Goal: Task Accomplishment & Management: Use online tool/utility

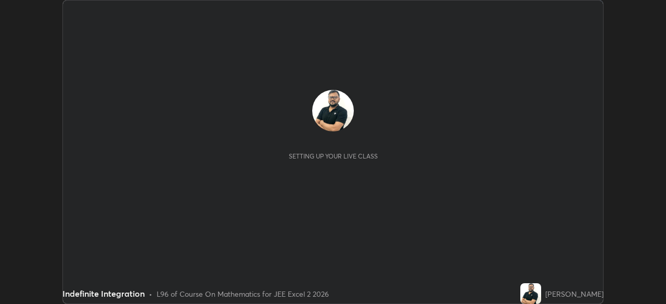
scroll to position [304, 666]
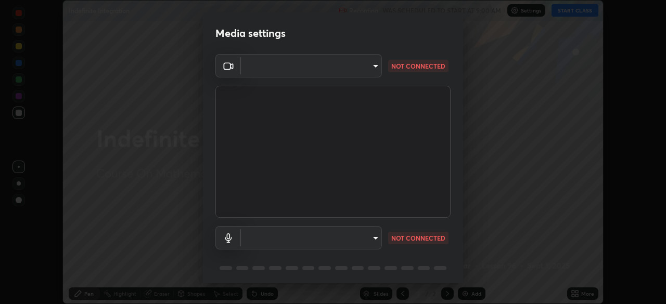
type input "39caa65dc23426385aa383ad0d0a4b68c28ae26f4a71cd21c25f84911154f6e3"
type input "default"
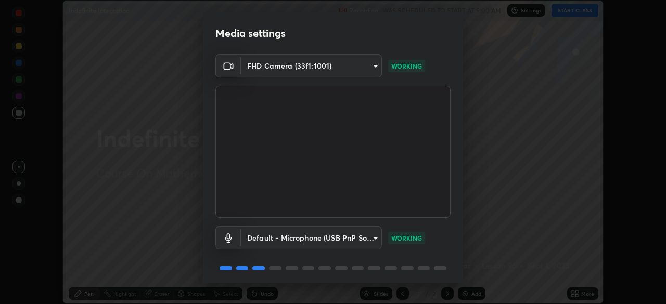
scroll to position [37, 0]
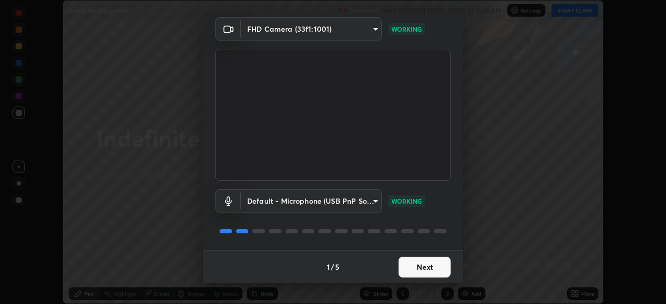
click at [424, 263] on button "Next" at bounding box center [425, 267] width 52 height 21
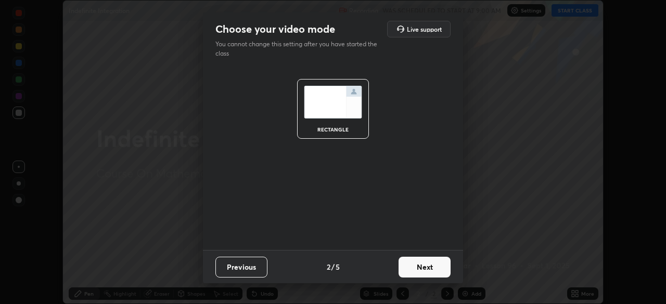
click at [427, 267] on button "Next" at bounding box center [425, 267] width 52 height 21
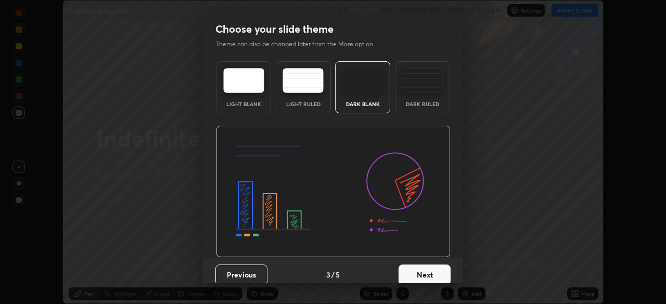
click at [427, 267] on button "Next" at bounding box center [425, 275] width 52 height 21
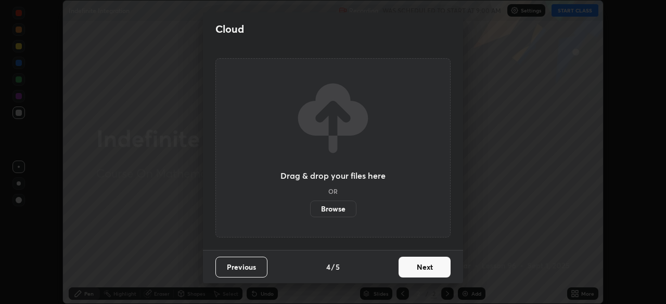
click at [424, 269] on button "Next" at bounding box center [425, 267] width 52 height 21
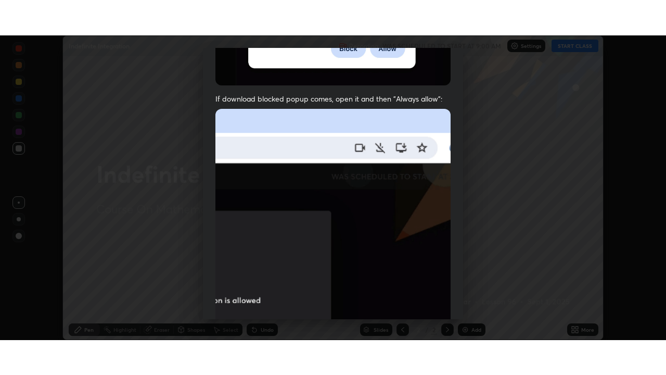
scroll to position [249, 0]
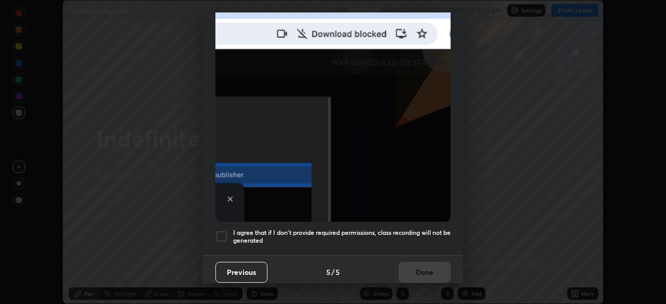
click at [218, 233] on div at bounding box center [221, 237] width 12 height 12
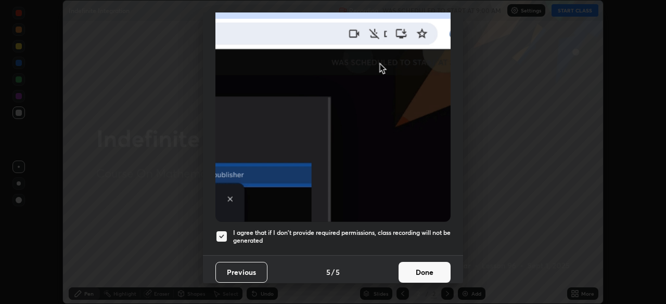
click at [424, 272] on button "Done" at bounding box center [425, 272] width 52 height 21
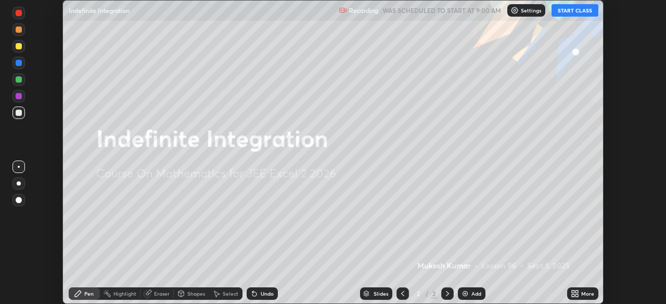
click at [579, 10] on button "START CLASS" at bounding box center [575, 10] width 47 height 12
click at [581, 294] on div "More" at bounding box center [587, 293] width 13 height 5
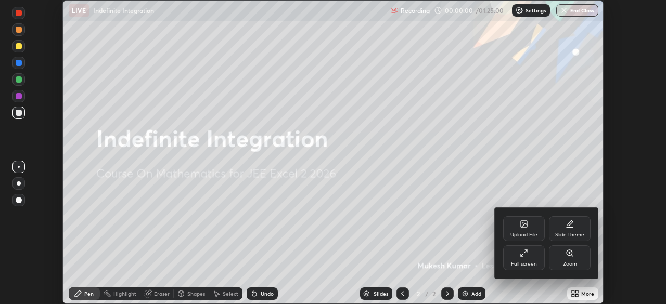
click at [516, 258] on div "Full screen" at bounding box center [524, 258] width 42 height 25
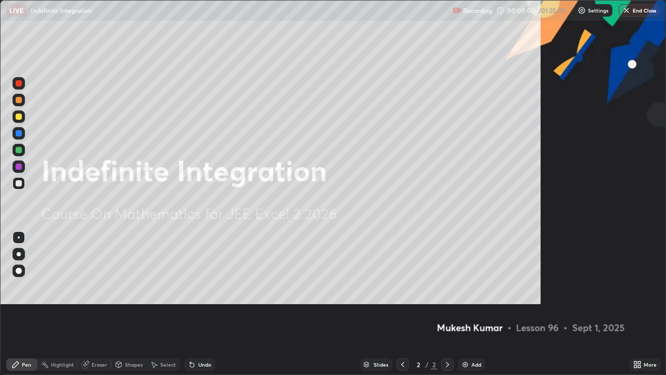
scroll to position [375, 666]
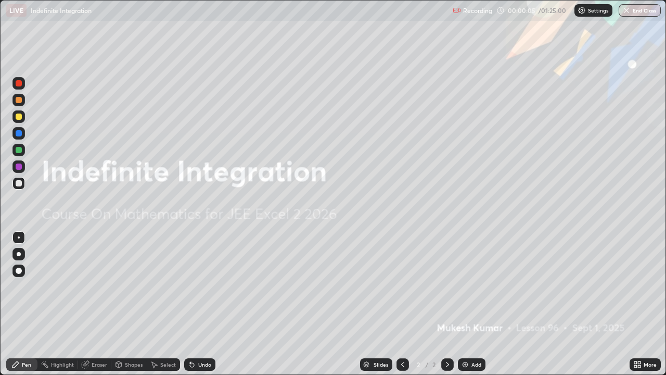
click at [469, 304] on div "Add" at bounding box center [472, 364] width 28 height 12
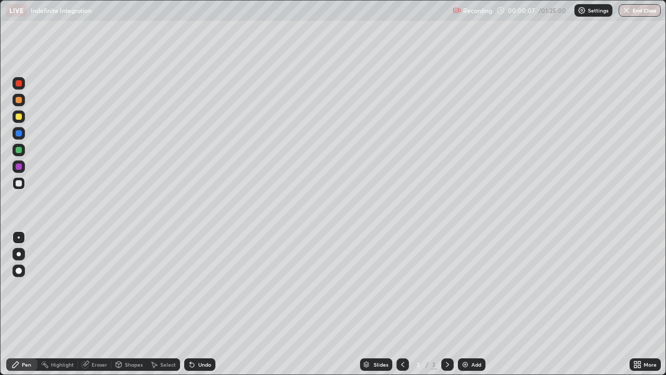
click at [19, 83] on div at bounding box center [19, 83] width 6 height 6
click at [20, 118] on div at bounding box center [19, 116] width 6 height 6
click at [201, 304] on div "Undo" at bounding box center [204, 364] width 13 height 5
click at [202, 304] on div "Undo" at bounding box center [204, 364] width 13 height 5
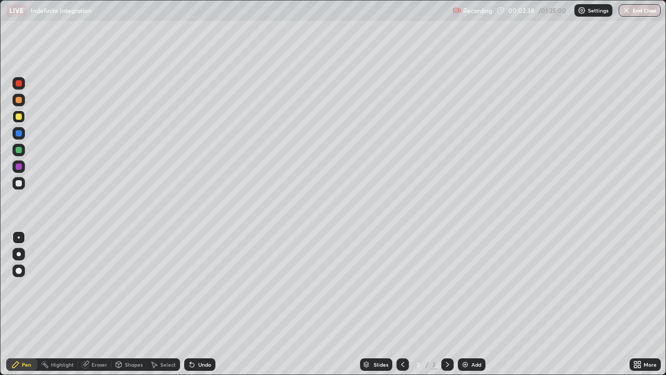
click at [204, 304] on div "Undo" at bounding box center [204, 364] width 13 height 5
click at [21, 184] on div at bounding box center [19, 183] width 6 height 6
click at [447, 304] on icon at bounding box center [447, 364] width 8 height 8
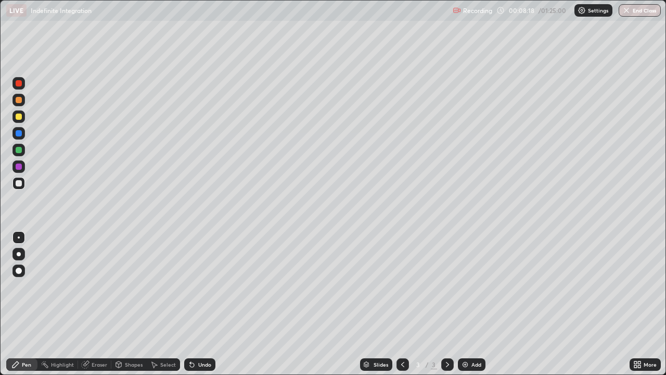
click at [447, 304] on icon at bounding box center [447, 364] width 8 height 8
click at [469, 304] on div "Add" at bounding box center [472, 364] width 28 height 12
click at [20, 116] on div at bounding box center [19, 116] width 6 height 6
click at [21, 150] on div at bounding box center [19, 150] width 6 height 6
click at [18, 116] on div at bounding box center [19, 116] width 6 height 6
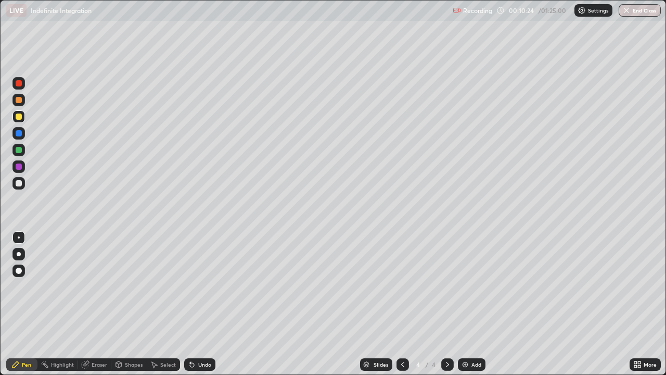
click at [203, 304] on div "Undo" at bounding box center [204, 364] width 13 height 5
click at [20, 184] on div at bounding box center [19, 183] width 6 height 6
click at [21, 150] on div at bounding box center [19, 150] width 6 height 6
click at [18, 187] on div at bounding box center [18, 183] width 12 height 12
click at [18, 152] on div at bounding box center [19, 150] width 6 height 6
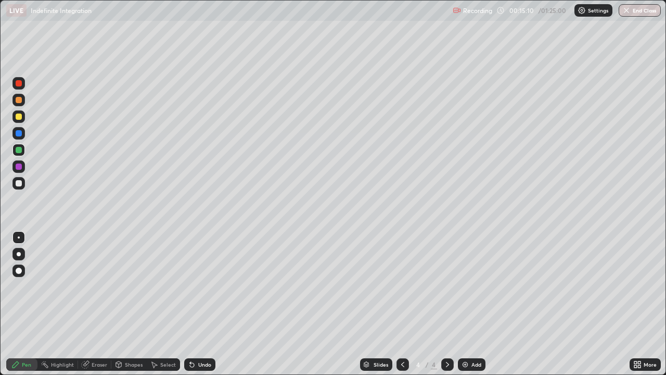
click at [19, 184] on div at bounding box center [19, 183] width 6 height 6
click at [207, 304] on div "Undo" at bounding box center [204, 364] width 13 height 5
click at [201, 304] on div "Undo" at bounding box center [204, 364] width 13 height 5
click at [203, 304] on div "Undo" at bounding box center [204, 364] width 13 height 5
click at [206, 304] on div "Undo" at bounding box center [204, 364] width 13 height 5
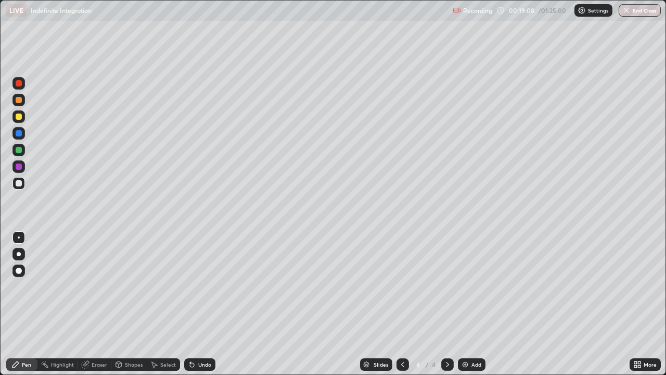
click at [447, 304] on icon at bounding box center [447, 364] width 8 height 8
click at [468, 304] on div "Add" at bounding box center [472, 364] width 28 height 12
click at [18, 83] on div at bounding box center [19, 83] width 6 height 6
click at [19, 117] on div at bounding box center [19, 116] width 6 height 6
click at [21, 182] on div at bounding box center [19, 183] width 6 height 6
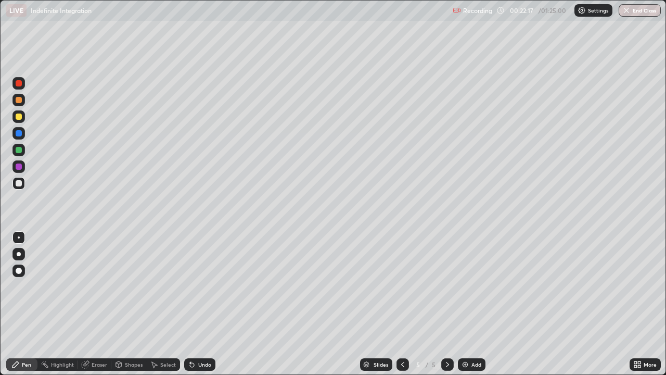
click at [447, 304] on icon at bounding box center [447, 364] width 8 height 8
click at [474, 304] on div "Add" at bounding box center [476, 364] width 10 height 5
click at [19, 83] on div at bounding box center [19, 83] width 6 height 6
click at [199, 304] on div "Undo" at bounding box center [204, 364] width 13 height 5
click at [200, 304] on div "Undo" at bounding box center [204, 364] width 13 height 5
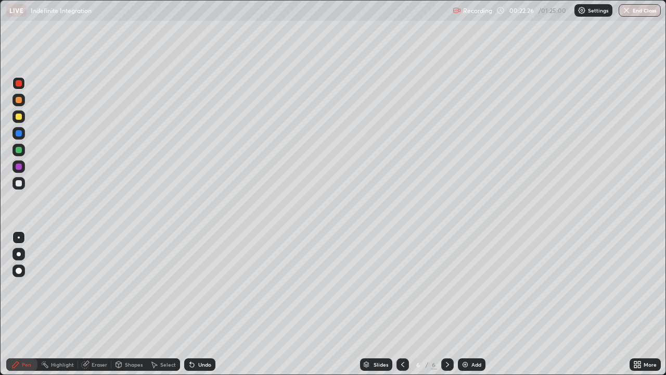
click at [203, 304] on div "Undo" at bounding box center [199, 364] width 31 height 12
click at [205, 304] on div "Undo" at bounding box center [204, 364] width 13 height 5
click at [206, 304] on div "Undo" at bounding box center [204, 364] width 13 height 5
click at [202, 304] on div "Undo" at bounding box center [204, 364] width 13 height 5
click at [402, 304] on icon at bounding box center [403, 364] width 8 height 8
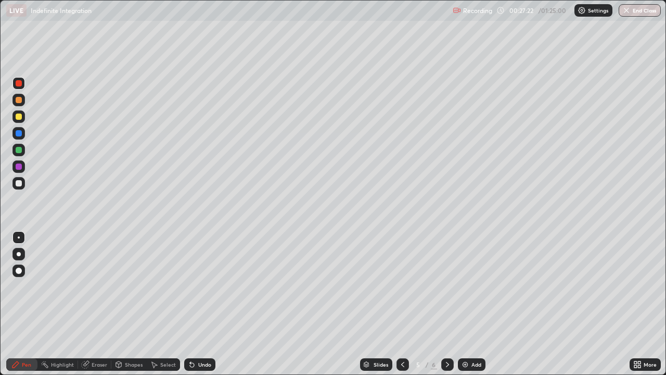
click at [445, 304] on icon at bounding box center [447, 364] width 8 height 8
click at [19, 182] on div at bounding box center [19, 183] width 6 height 6
click at [19, 149] on div at bounding box center [19, 150] width 6 height 6
click at [474, 304] on div "Add" at bounding box center [476, 364] width 10 height 5
click at [398, 304] on div at bounding box center [403, 364] width 12 height 12
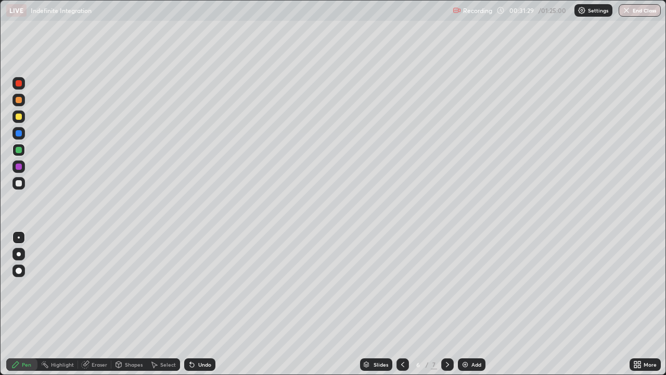
click at [447, 304] on icon at bounding box center [447, 364] width 8 height 8
click at [19, 82] on div at bounding box center [19, 83] width 6 height 6
click at [18, 118] on div at bounding box center [19, 116] width 6 height 6
click at [19, 151] on div at bounding box center [19, 150] width 6 height 6
click at [201, 304] on div "Undo" at bounding box center [204, 364] width 13 height 5
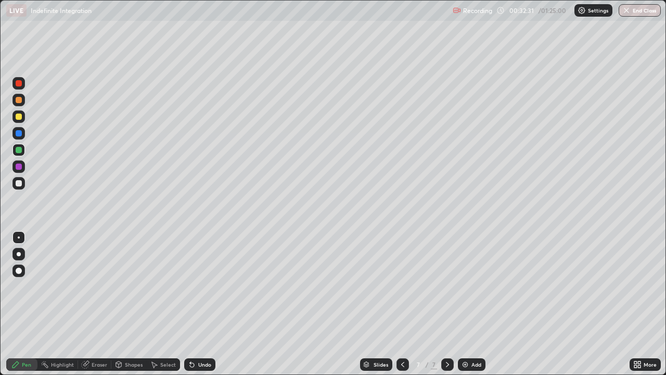
click at [198, 304] on div "Undo" at bounding box center [204, 364] width 13 height 5
click at [201, 304] on div "Undo" at bounding box center [204, 364] width 13 height 5
click at [19, 186] on div at bounding box center [19, 183] width 6 height 6
click at [20, 117] on div at bounding box center [19, 116] width 6 height 6
click at [403, 304] on icon at bounding box center [403, 364] width 8 height 8
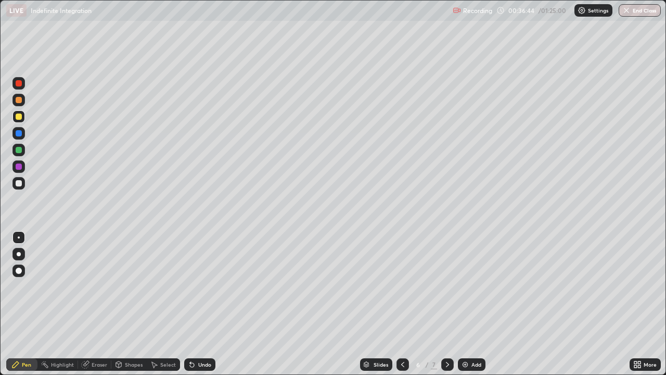
click at [447, 304] on icon at bounding box center [447, 364] width 8 height 8
click at [465, 304] on img at bounding box center [465, 364] width 8 height 8
click at [402, 304] on icon at bounding box center [403, 364] width 8 height 8
click at [447, 304] on icon at bounding box center [447, 364] width 8 height 8
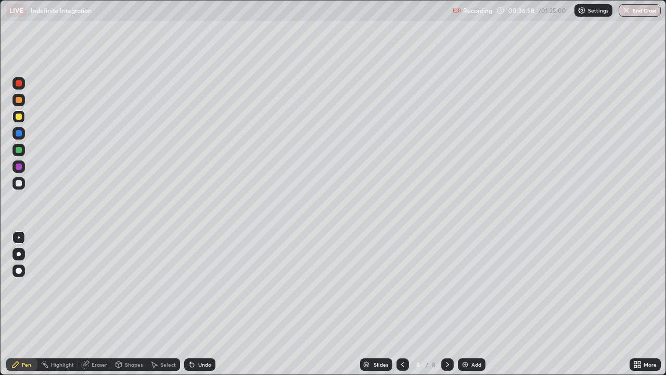
click at [18, 147] on div at bounding box center [19, 150] width 6 height 6
click at [20, 150] on div at bounding box center [19, 150] width 6 height 6
click at [21, 183] on div at bounding box center [19, 183] width 6 height 6
click at [402, 304] on icon at bounding box center [402, 364] width 3 height 5
click at [400, 304] on icon at bounding box center [403, 364] width 8 height 8
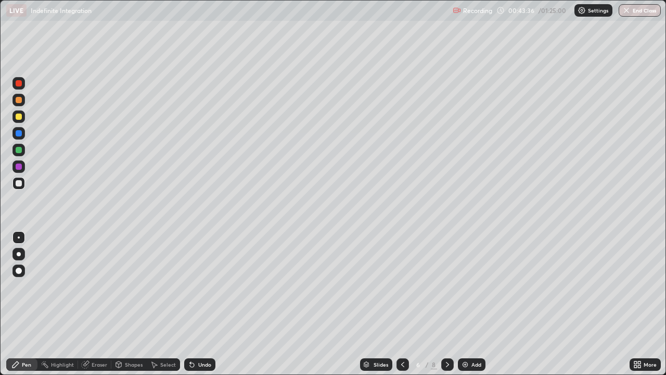
click at [23, 117] on div at bounding box center [18, 116] width 12 height 12
click at [99, 304] on div "Eraser" at bounding box center [100, 364] width 16 height 5
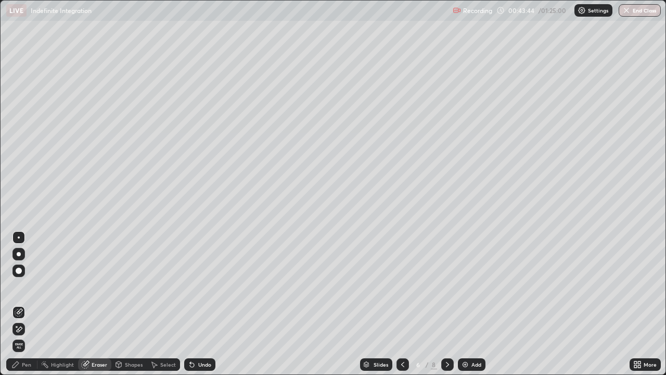
click at [24, 304] on div "Pen" at bounding box center [26, 364] width 9 height 5
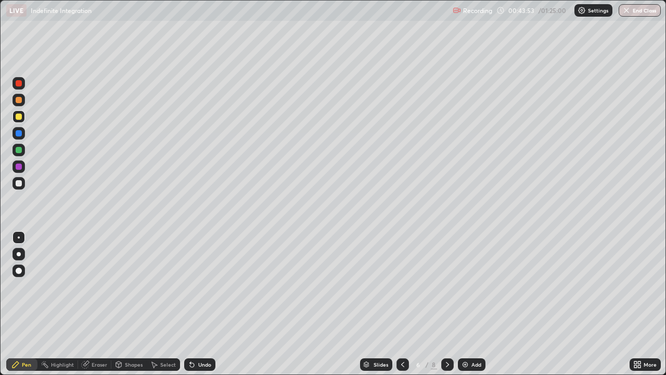
click at [445, 304] on icon at bounding box center [447, 364] width 8 height 8
click at [449, 304] on icon at bounding box center [447, 364] width 8 height 8
click at [167, 304] on div "Select" at bounding box center [168, 364] width 16 height 5
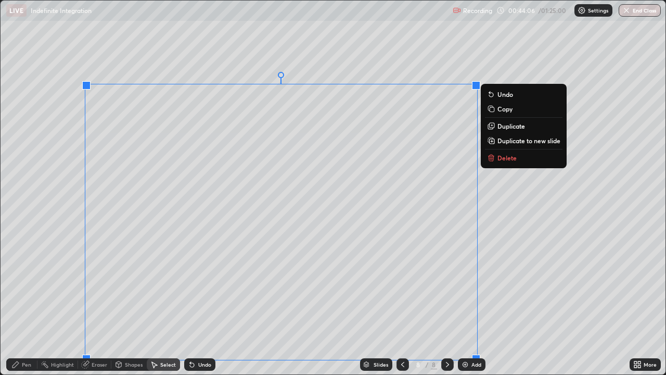
click at [509, 159] on p "Delete" at bounding box center [507, 158] width 19 height 8
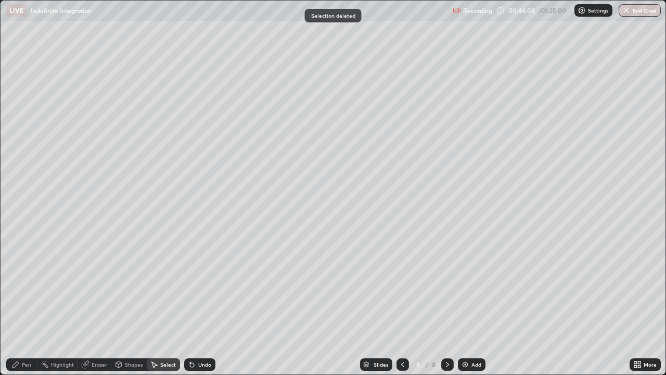
click at [100, 304] on div "Eraser" at bounding box center [100, 364] width 16 height 5
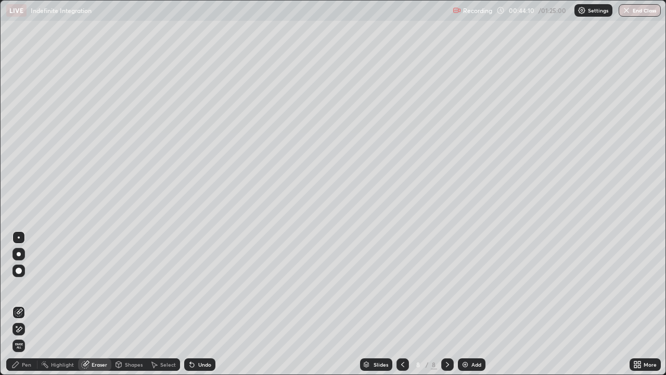
click at [28, 304] on div "Pen" at bounding box center [21, 364] width 31 height 12
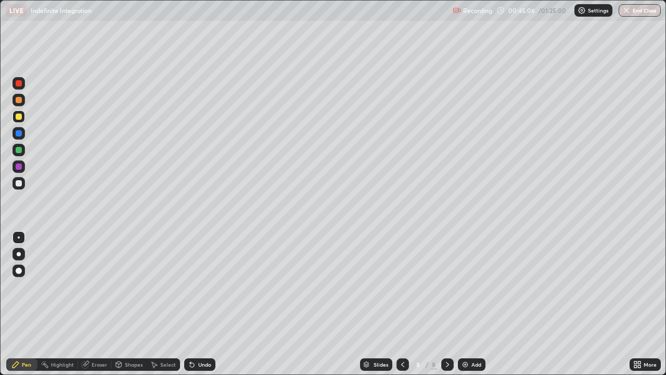
click at [20, 184] on div at bounding box center [19, 183] width 6 height 6
click at [201, 304] on div "Undo" at bounding box center [204, 364] width 13 height 5
click at [202, 304] on div "Undo" at bounding box center [204, 364] width 13 height 5
click at [196, 304] on div "Undo" at bounding box center [199, 364] width 31 height 12
click at [200, 304] on div "Undo" at bounding box center [204, 364] width 13 height 5
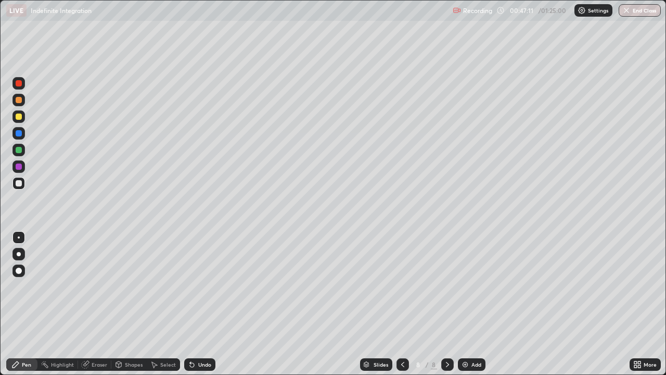
click at [99, 304] on div "Eraser" at bounding box center [100, 364] width 16 height 5
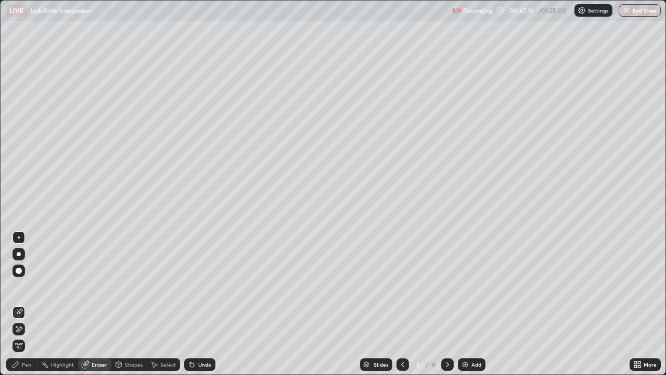
click at [29, 304] on div "Pen" at bounding box center [26, 364] width 9 height 5
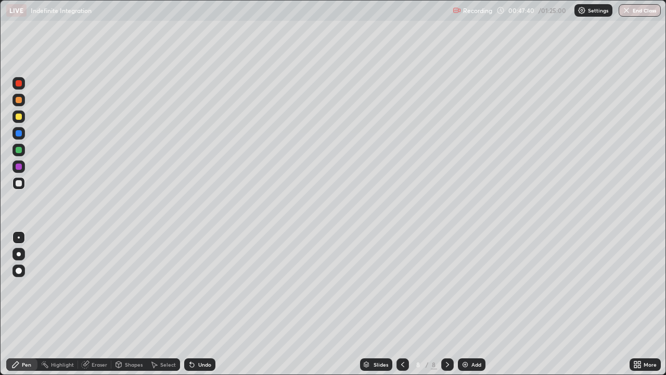
click at [167, 304] on div "Select" at bounding box center [168, 364] width 16 height 5
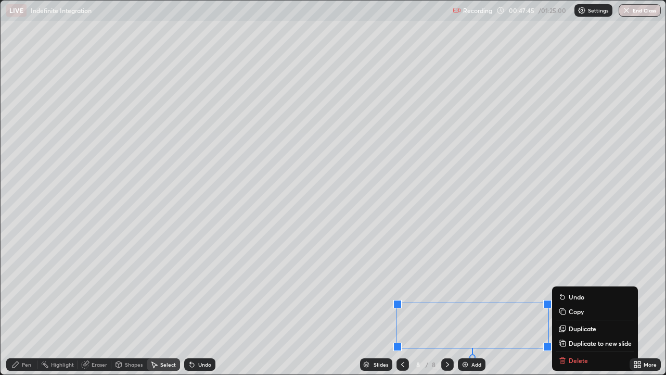
click at [575, 304] on div "Slides 8 / 8 Add" at bounding box center [422, 364] width 414 height 21
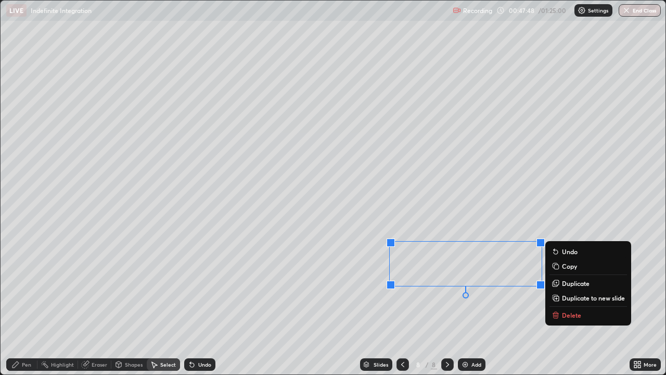
click at [557, 304] on icon at bounding box center [556, 315] width 5 height 5
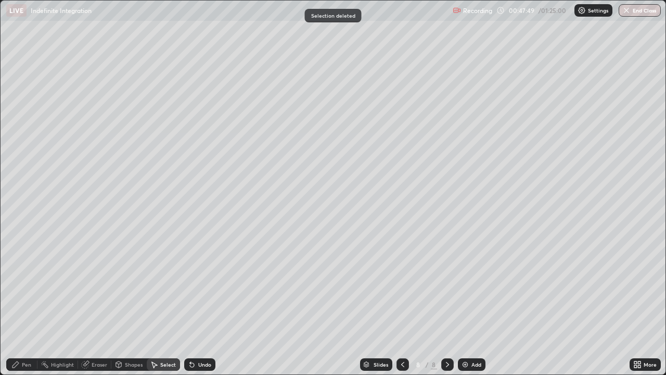
click at [94, 304] on div "Eraser" at bounding box center [100, 364] width 16 height 5
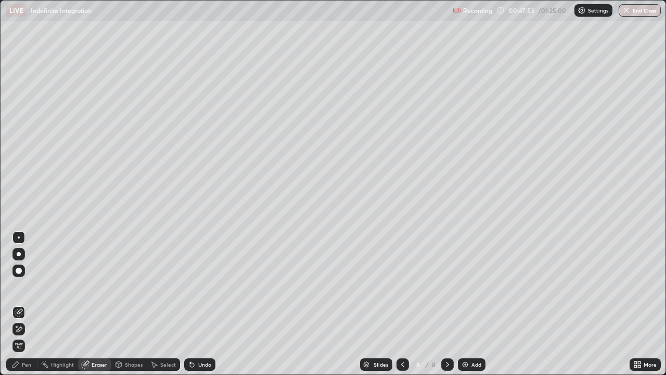
click at [28, 304] on div "Pen" at bounding box center [26, 364] width 9 height 5
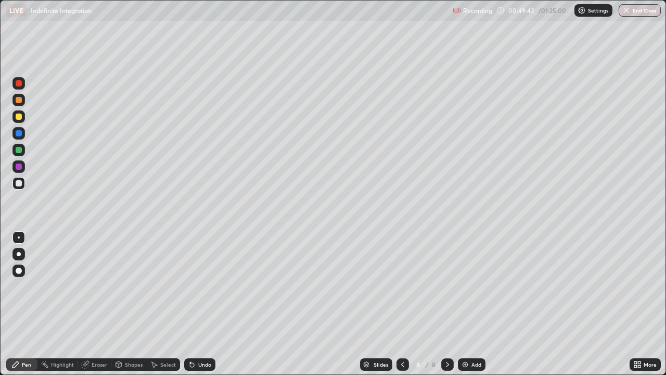
click at [23, 148] on div at bounding box center [18, 150] width 12 height 12
click at [21, 183] on div at bounding box center [19, 183] width 6 height 6
click at [202, 304] on div "Undo" at bounding box center [204, 364] width 13 height 5
click at [203, 304] on div "Undo" at bounding box center [204, 364] width 13 height 5
click at [205, 304] on div "Undo" at bounding box center [199, 364] width 31 height 12
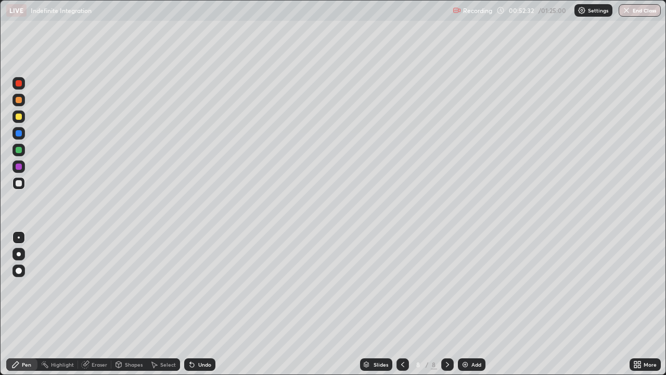
click at [205, 304] on div "Undo" at bounding box center [199, 364] width 31 height 12
click at [102, 304] on div "Eraser" at bounding box center [100, 364] width 16 height 5
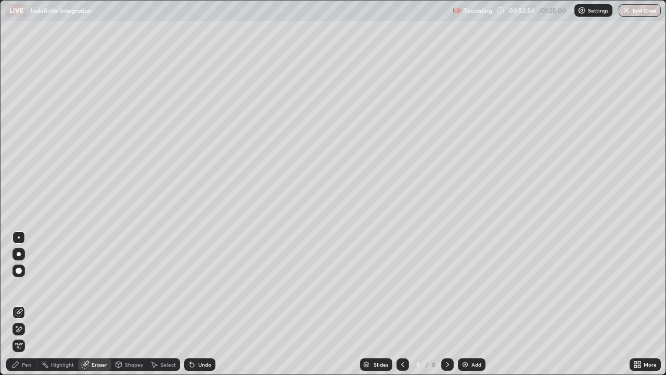
click at [29, 304] on div "Pen" at bounding box center [26, 364] width 9 height 5
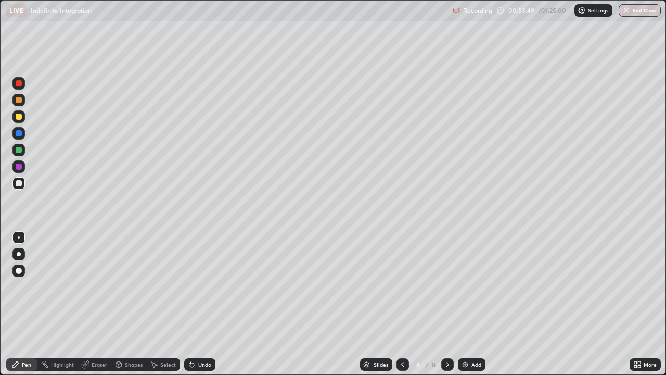
click at [468, 304] on img at bounding box center [465, 364] width 8 height 8
click at [402, 304] on icon at bounding box center [403, 364] width 8 height 8
click at [448, 304] on icon at bounding box center [447, 364] width 8 height 8
click at [20, 151] on div at bounding box center [19, 150] width 6 height 6
click at [199, 304] on div "Undo" at bounding box center [204, 364] width 13 height 5
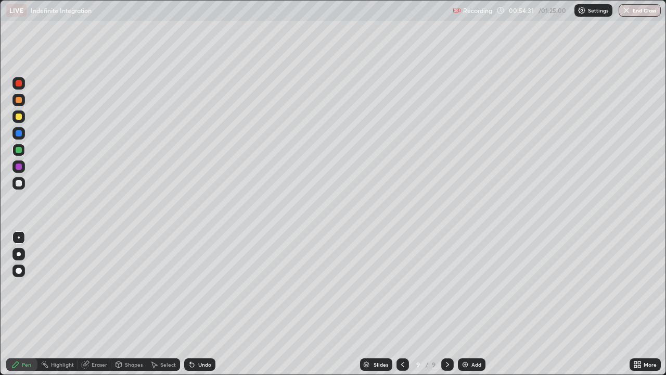
click at [201, 304] on div "Undo" at bounding box center [204, 364] width 13 height 5
click at [202, 304] on div "Undo" at bounding box center [204, 364] width 13 height 5
click at [203, 304] on div "Undo" at bounding box center [204, 364] width 13 height 5
click at [201, 304] on div "Undo" at bounding box center [204, 364] width 13 height 5
click at [20, 184] on div at bounding box center [19, 183] width 6 height 6
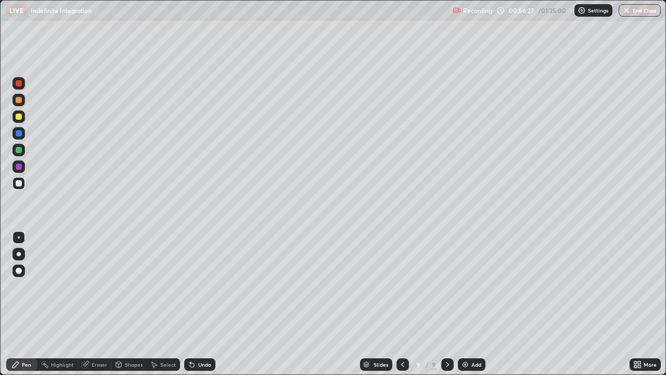
click at [204, 304] on div "Undo" at bounding box center [204, 364] width 13 height 5
click at [21, 135] on div at bounding box center [19, 133] width 6 height 6
click at [20, 149] on div at bounding box center [19, 150] width 6 height 6
click at [199, 304] on div "Undo" at bounding box center [204, 364] width 13 height 5
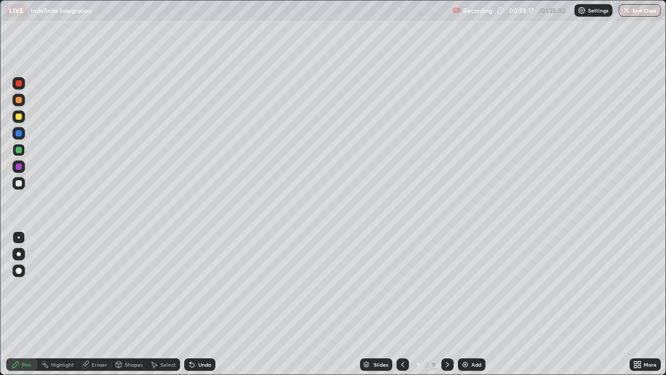
click at [401, 304] on icon at bounding box center [402, 364] width 3 height 5
click at [448, 304] on icon at bounding box center [447, 364] width 8 height 8
click at [473, 304] on div "Add" at bounding box center [472, 364] width 28 height 12
click at [18, 82] on div at bounding box center [19, 83] width 6 height 6
click at [19, 117] on div at bounding box center [19, 116] width 6 height 6
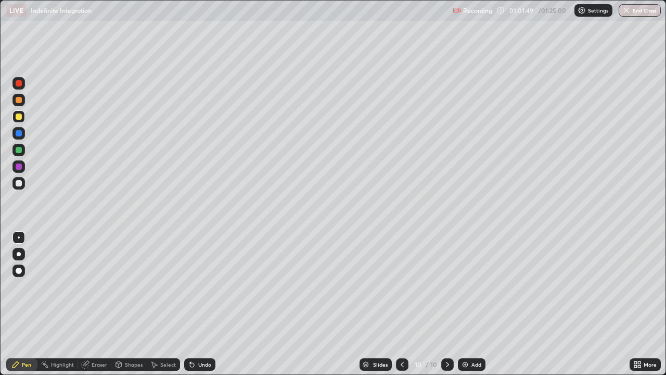
click at [20, 150] on div at bounding box center [19, 150] width 6 height 6
click at [202, 304] on div "Undo" at bounding box center [204, 364] width 13 height 5
click at [201, 304] on div "Undo" at bounding box center [204, 364] width 13 height 5
click at [18, 151] on div at bounding box center [19, 150] width 6 height 6
click at [18, 186] on div at bounding box center [19, 183] width 6 height 6
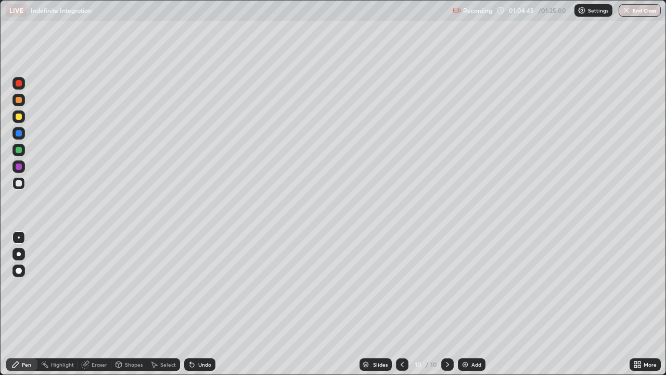
click at [204, 304] on div "Undo" at bounding box center [204, 364] width 13 height 5
click at [505, 304] on div "Slides 10 / 10 Add" at bounding box center [422, 364] width 414 height 21
click at [631, 304] on div "More" at bounding box center [645, 364] width 31 height 21
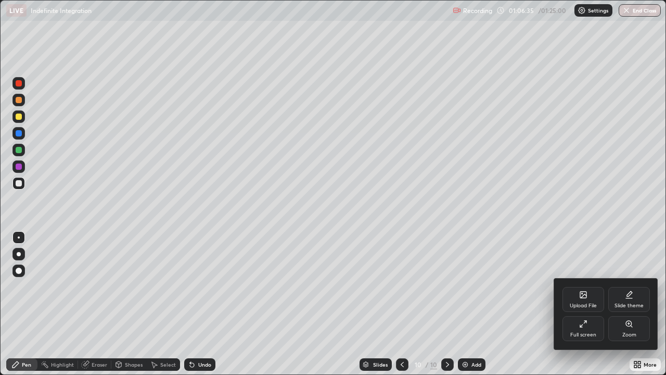
click at [636, 304] on div "Upload File Slide theme Full screen Zoom" at bounding box center [606, 313] width 104 height 71
click at [641, 304] on div "Zoom" at bounding box center [629, 328] width 42 height 25
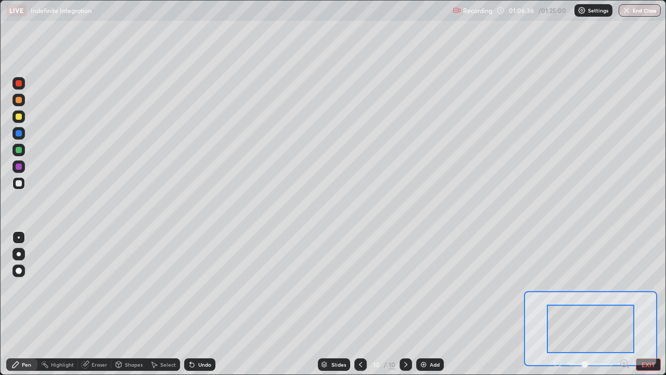
click at [614, 304] on div at bounding box center [590, 328] width 87 height 48
click at [648, 304] on button "EXIT" at bounding box center [648, 364] width 25 height 12
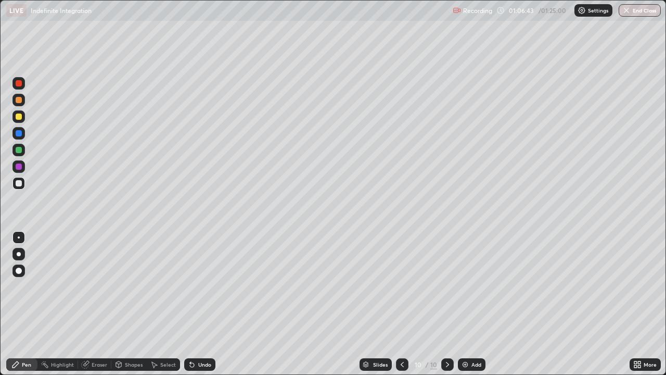
click at [23, 120] on div at bounding box center [18, 116] width 12 height 12
click at [20, 184] on div at bounding box center [19, 183] width 6 height 6
click at [447, 304] on icon at bounding box center [447, 364] width 8 height 8
click at [468, 304] on div "Add" at bounding box center [472, 364] width 28 height 12
click at [18, 84] on div at bounding box center [19, 83] width 6 height 6
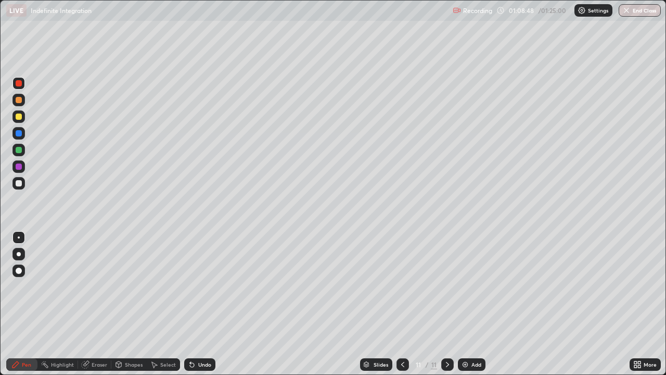
click at [19, 184] on div at bounding box center [19, 183] width 6 height 6
click at [18, 117] on div at bounding box center [19, 116] width 6 height 6
click at [21, 182] on div at bounding box center [19, 183] width 6 height 6
click at [206, 304] on div "Undo" at bounding box center [199, 364] width 31 height 12
click at [199, 304] on div "Undo" at bounding box center [204, 364] width 13 height 5
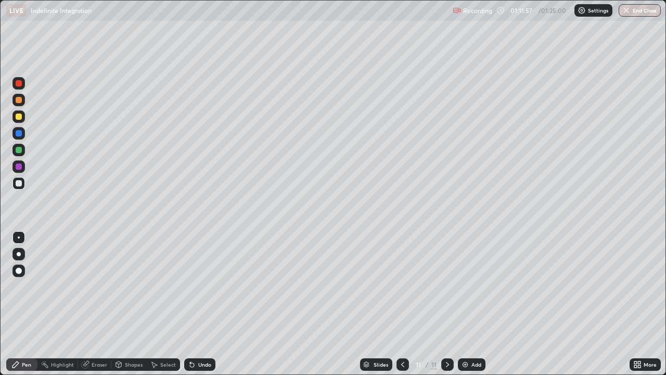
click at [18, 150] on div at bounding box center [19, 150] width 6 height 6
click at [203, 304] on div "Undo" at bounding box center [204, 364] width 13 height 5
click at [201, 304] on div "Undo" at bounding box center [204, 364] width 13 height 5
click at [22, 183] on div at bounding box center [18, 183] width 12 height 12
click at [97, 304] on div "Eraser" at bounding box center [100, 364] width 16 height 5
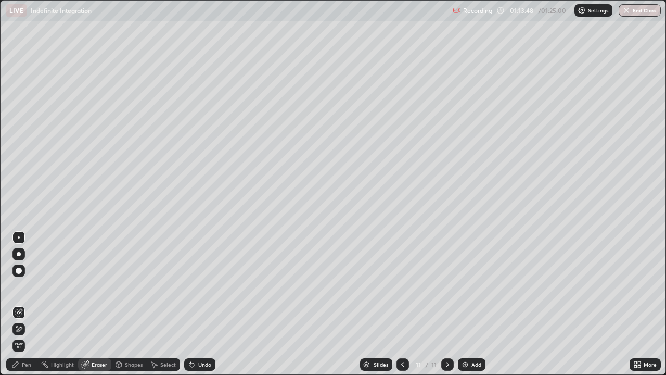
click at [27, 304] on div "Pen" at bounding box center [26, 364] width 9 height 5
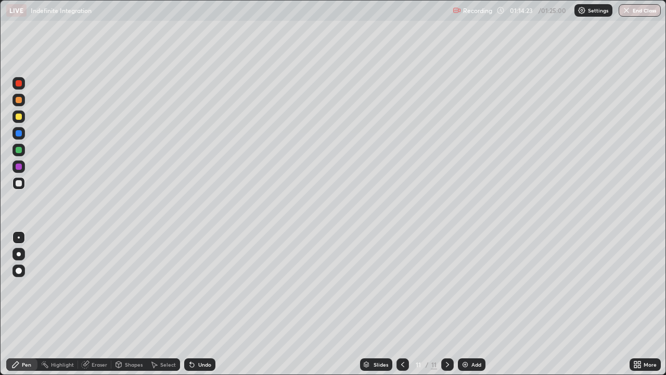
click at [17, 150] on div at bounding box center [19, 150] width 6 height 6
click at [20, 184] on div at bounding box center [19, 183] width 6 height 6
click at [474, 304] on div "Add" at bounding box center [476, 364] width 10 height 5
click at [402, 304] on icon at bounding box center [403, 364] width 8 height 8
click at [445, 304] on icon at bounding box center [447, 364] width 8 height 8
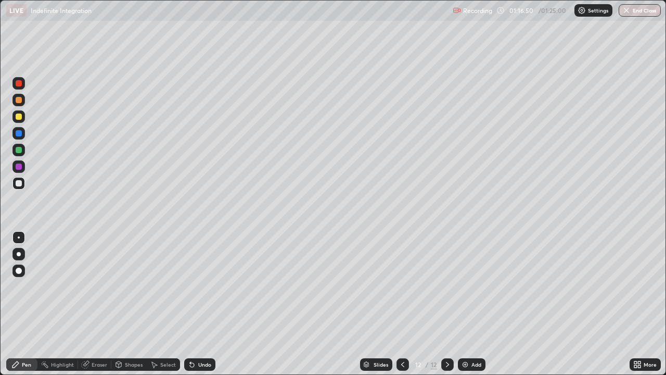
click at [18, 114] on div at bounding box center [19, 116] width 6 height 6
click at [20, 182] on div at bounding box center [19, 183] width 6 height 6
click at [402, 304] on div at bounding box center [403, 364] width 12 height 12
click at [447, 304] on icon at bounding box center [447, 364] width 8 height 8
click at [99, 304] on div "Eraser" at bounding box center [100, 364] width 16 height 5
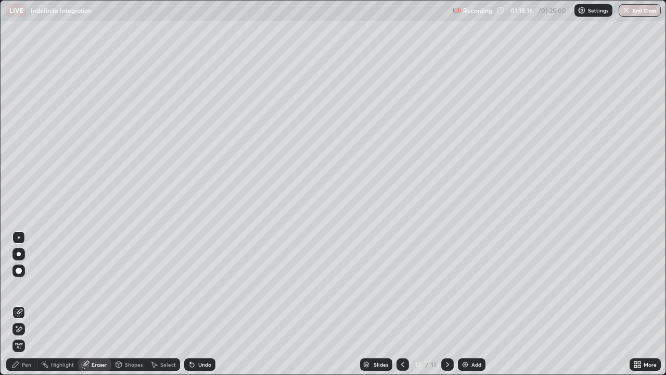
click at [28, 304] on div "Pen" at bounding box center [26, 364] width 9 height 5
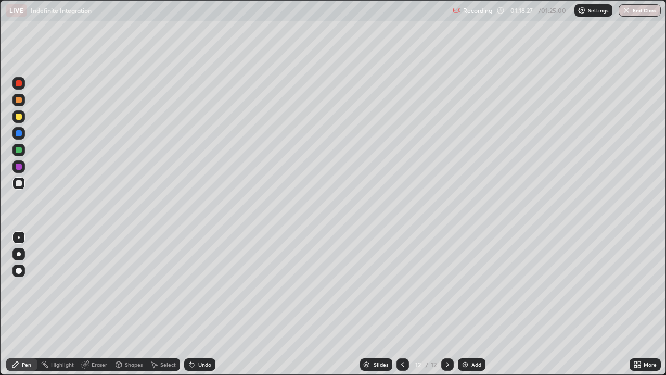
click at [402, 304] on icon at bounding box center [403, 364] width 8 height 8
click at [448, 304] on div at bounding box center [447, 364] width 12 height 12
click at [16, 115] on div at bounding box center [19, 116] width 6 height 6
click at [19, 183] on div at bounding box center [19, 183] width 6 height 6
click at [472, 304] on div "Add" at bounding box center [472, 364] width 28 height 12
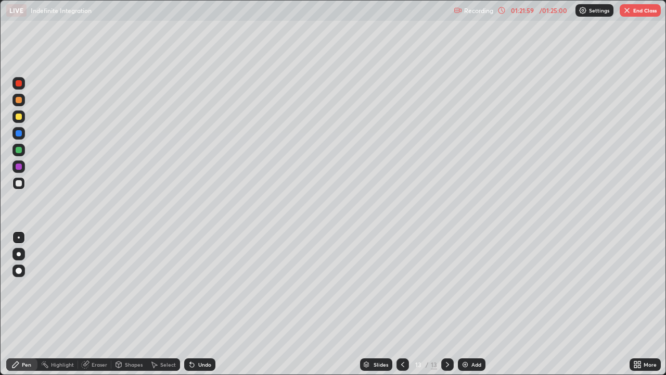
click at [20, 115] on div at bounding box center [19, 116] width 6 height 6
click at [21, 182] on div at bounding box center [19, 183] width 6 height 6
click at [202, 304] on div "Undo" at bounding box center [204, 364] width 13 height 5
click at [200, 304] on div "Undo" at bounding box center [204, 364] width 13 height 5
click at [202, 304] on div "Undo" at bounding box center [204, 364] width 13 height 5
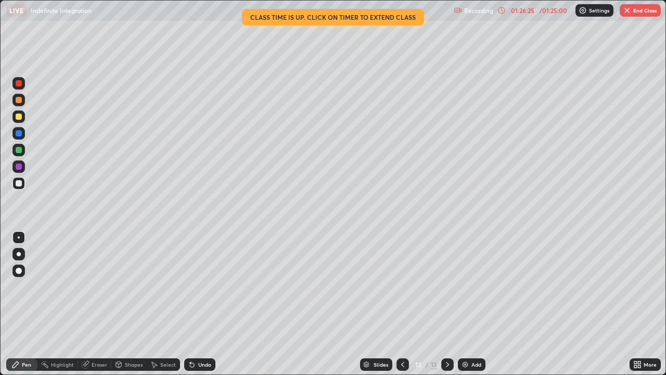
click at [636, 12] on button "End Class" at bounding box center [640, 10] width 41 height 12
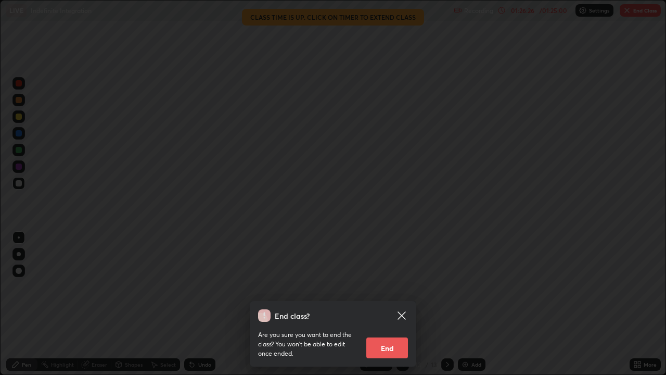
click at [387, 304] on button "End" at bounding box center [387, 347] width 42 height 21
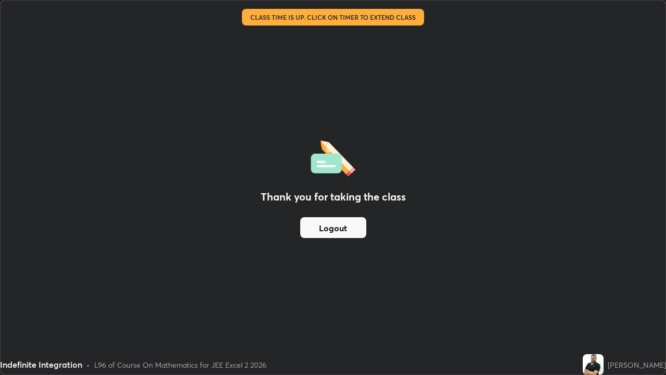
click at [328, 230] on button "Logout" at bounding box center [333, 227] width 66 height 21
